Goal: Complete application form

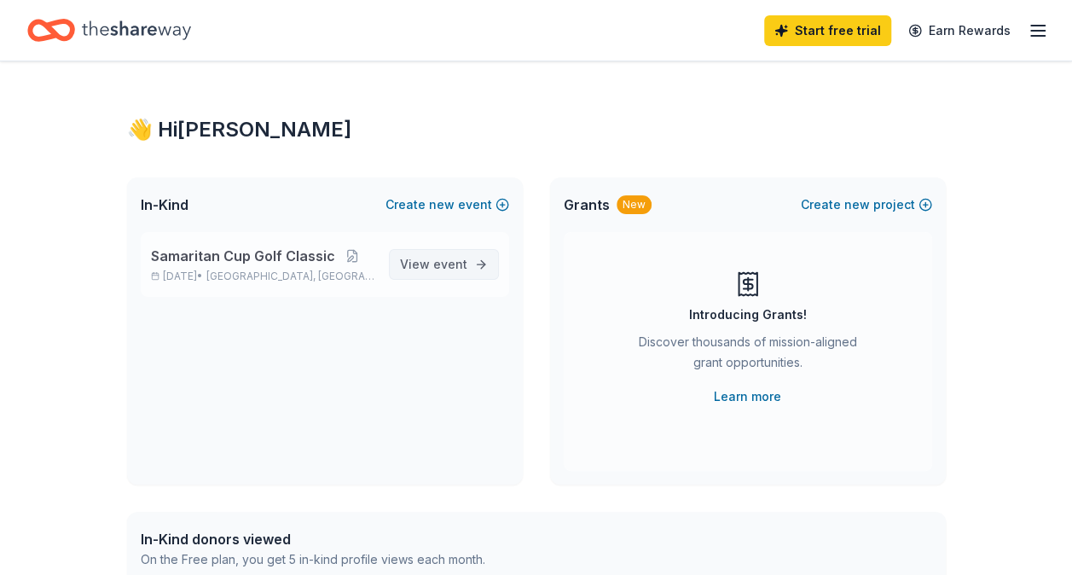
click at [447, 257] on span "event" at bounding box center [450, 264] width 34 height 14
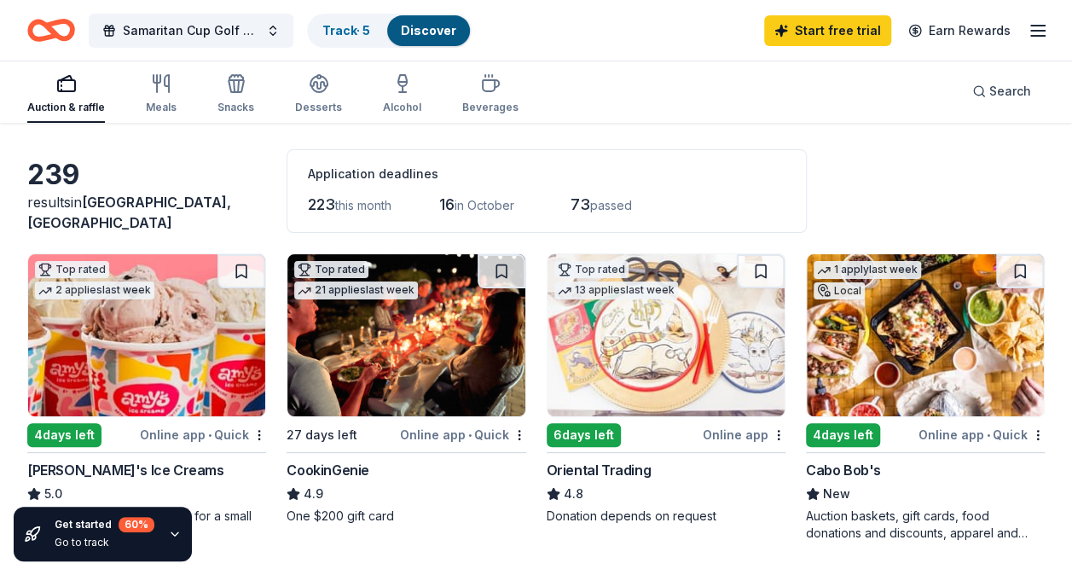
scroll to position [85, 0]
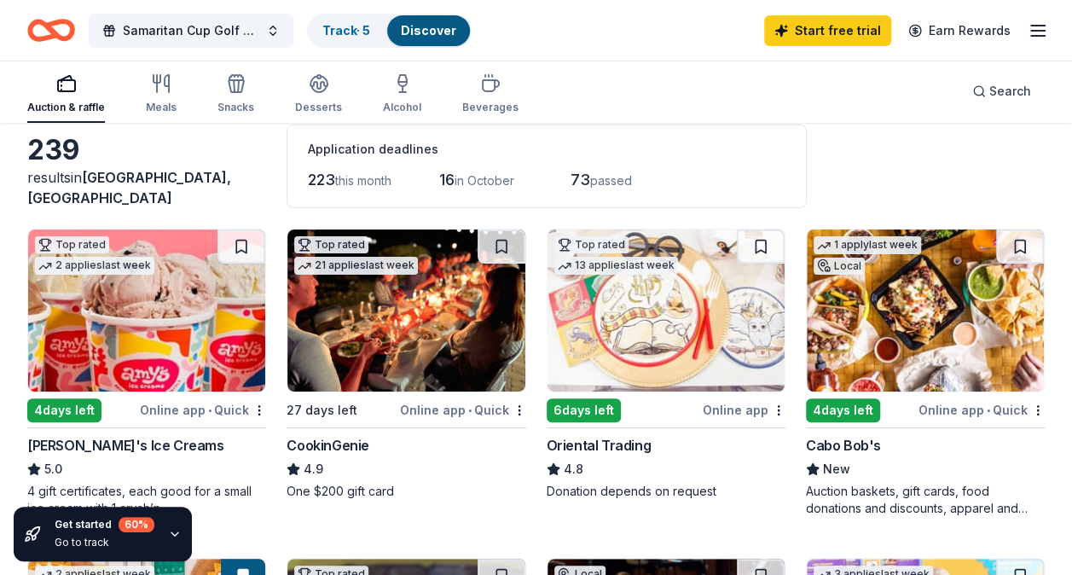
click at [61, 414] on div "4 days left" at bounding box center [64, 410] width 74 height 24
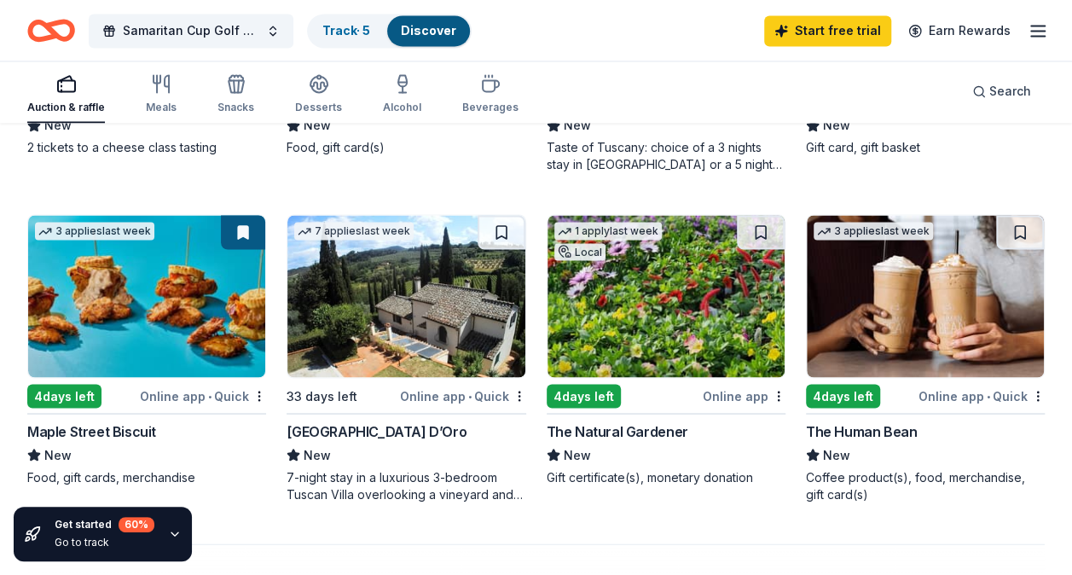
scroll to position [1279, 0]
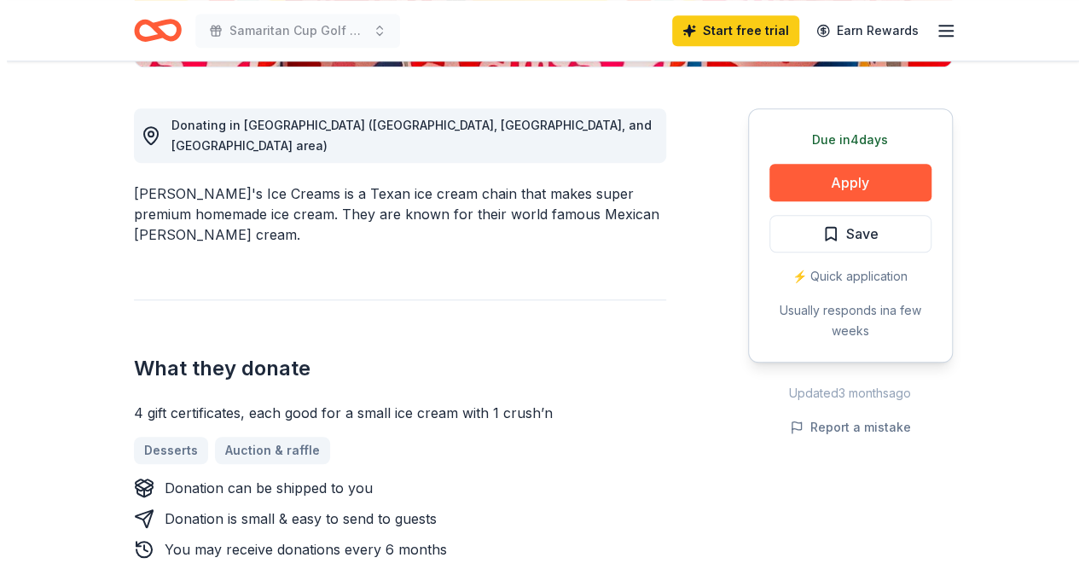
scroll to position [512, 0]
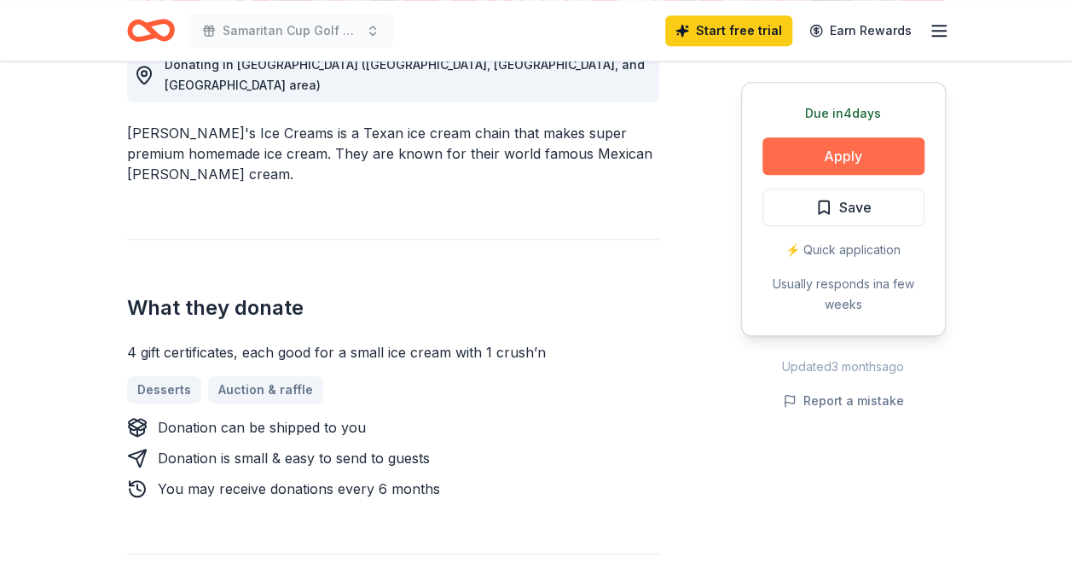
click at [871, 153] on button "Apply" at bounding box center [843, 156] width 162 height 38
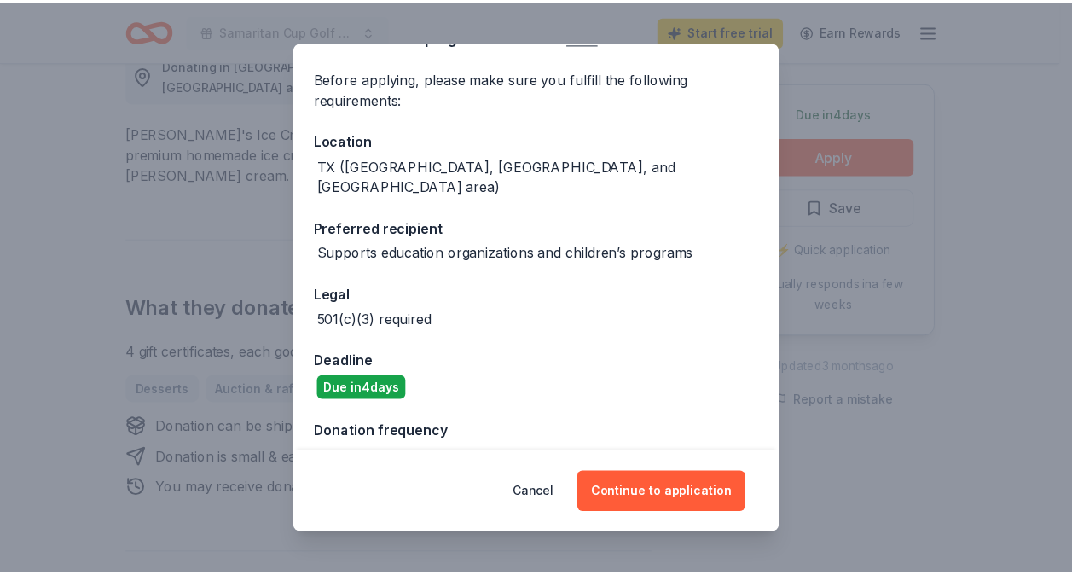
scroll to position [131, 0]
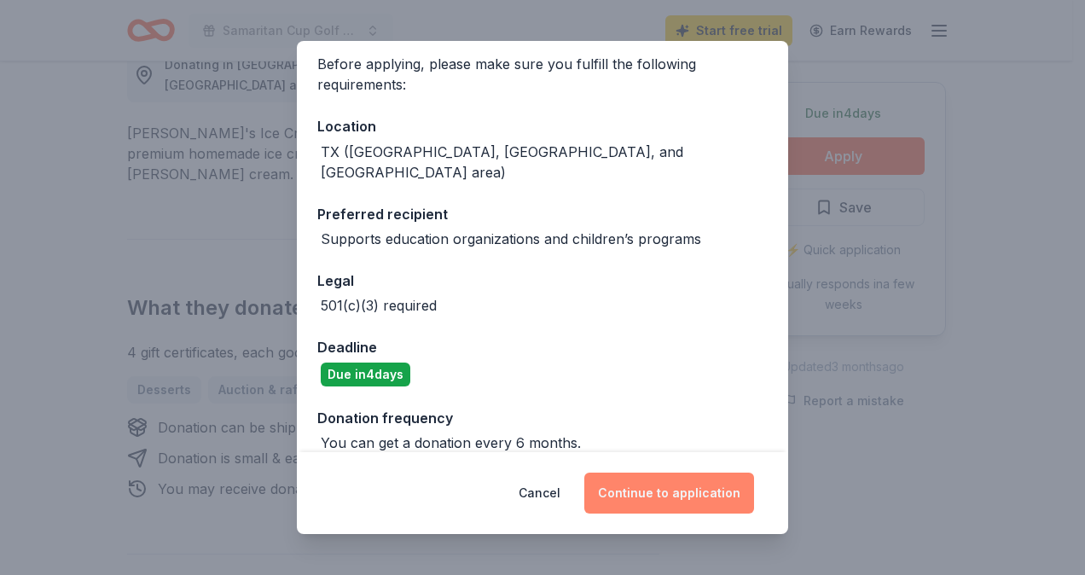
click at [634, 493] on button "Continue to application" at bounding box center [669, 492] width 170 height 41
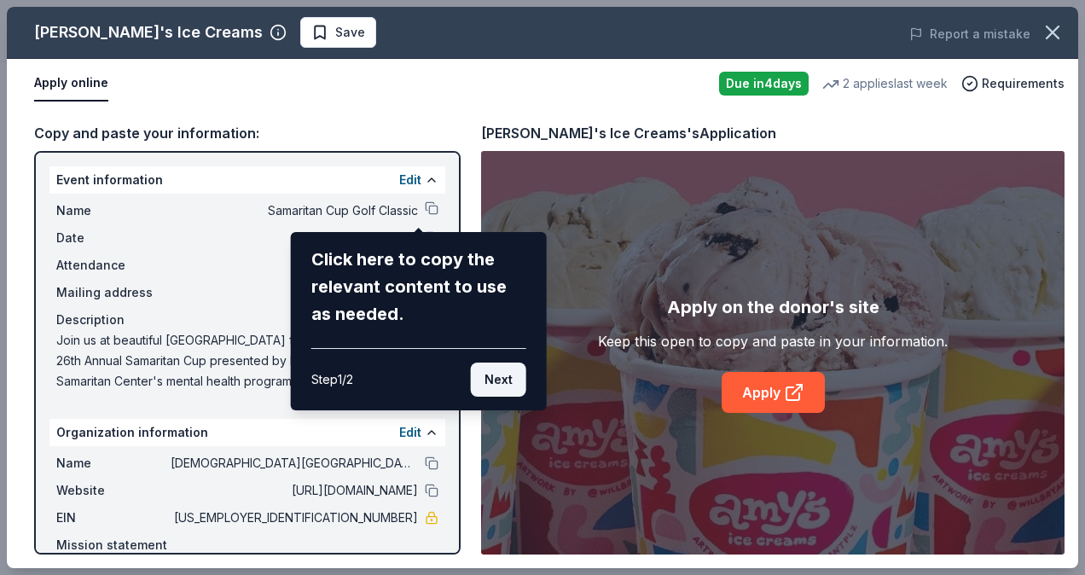
click at [503, 383] on button "Next" at bounding box center [498, 379] width 55 height 34
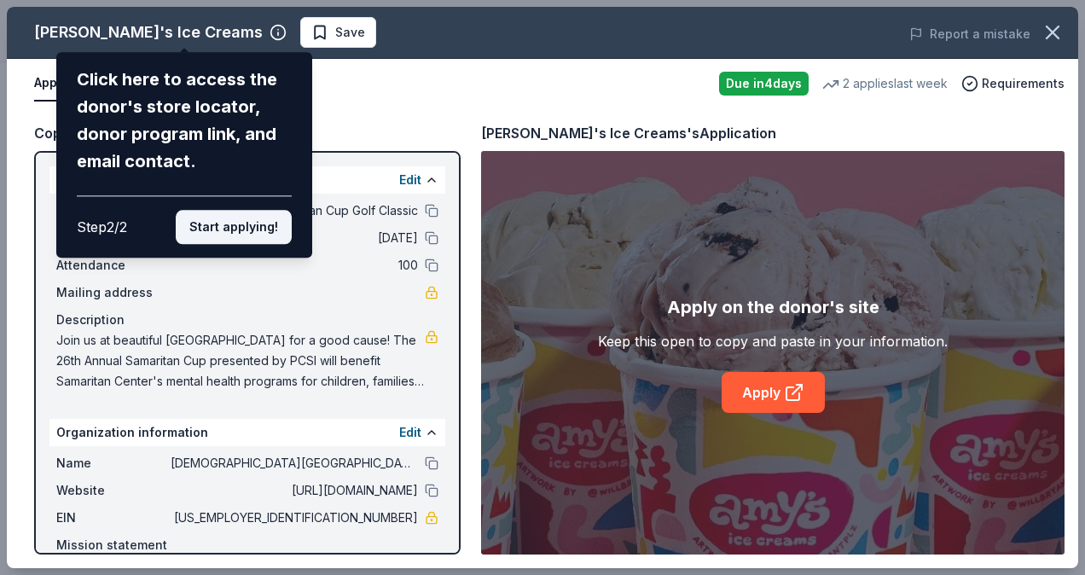
click at [269, 222] on button "Start applying!" at bounding box center [234, 227] width 116 height 34
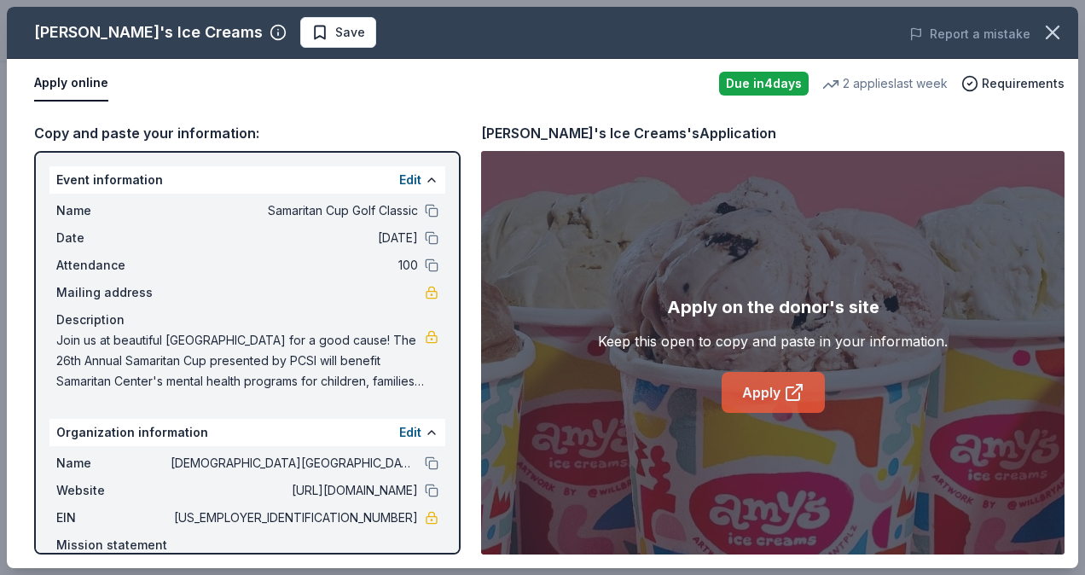
click at [753, 397] on link "Apply" at bounding box center [772, 392] width 103 height 41
click at [1056, 34] on icon "button" at bounding box center [1052, 32] width 24 height 24
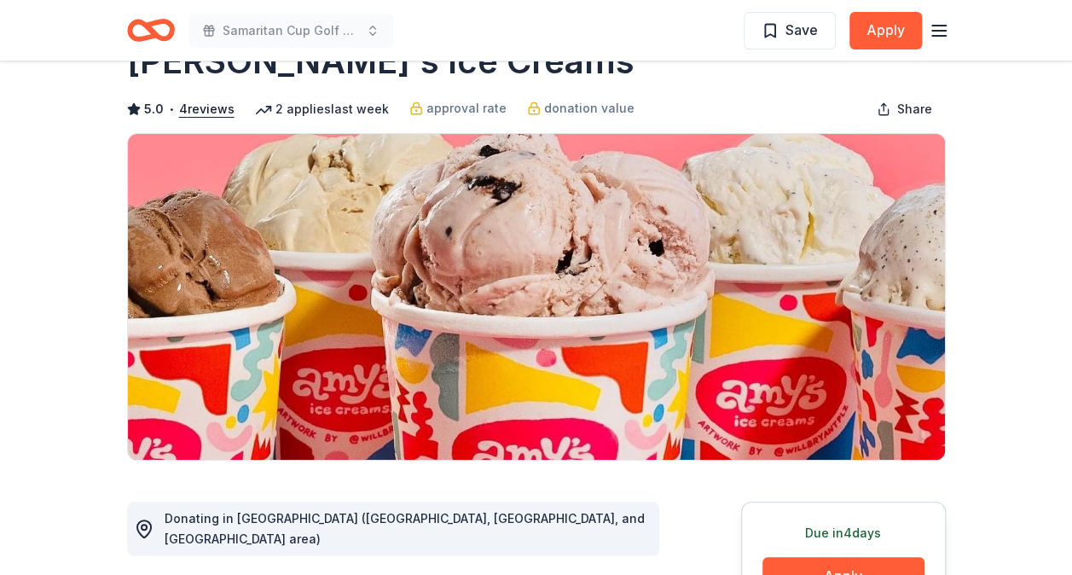
scroll to position [0, 0]
